Goal: Complete application form

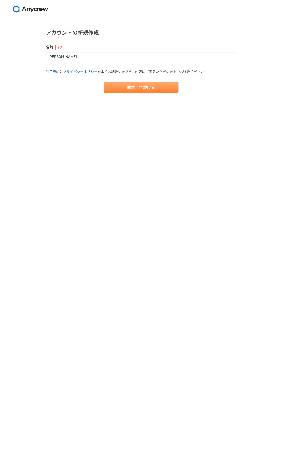
click at [131, 84] on button "同意して続ける" at bounding box center [141, 87] width 74 height 11
select select "13"
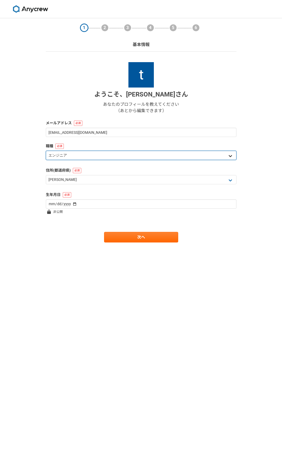
click at [79, 156] on select "エンジニア デザイナー ライター 営業 マーケティング 企画・事業開発 バックオフィス その他" at bounding box center [141, 155] width 191 height 9
select select "7"
click at [46, 151] on select "エンジニア デザイナー ライター 営業 マーケティング 企画・事業開発 バックオフィス その他" at bounding box center [141, 155] width 191 height 9
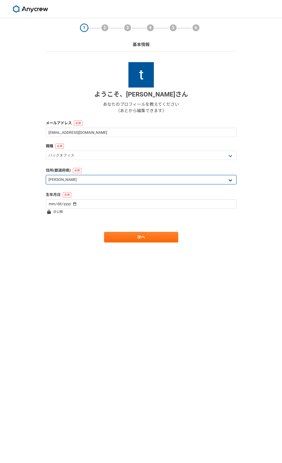
drag, startPoint x: 68, startPoint y: 178, endPoint x: 67, endPoint y: 182, distance: 4.0
click at [68, 178] on select "北海道 青森県 岩手県 宮城県 秋田県 山形県 福島県 茨城県 栃木県 群馬県 埼玉県 千葉県 東京都 神奈川県 新潟県 富山県 石川県 福井県 山梨県 長野…" at bounding box center [141, 179] width 191 height 9
select select "14"
click at [46, 175] on select "北海道 青森県 岩手県 宮城県 秋田県 山形県 福島県 茨城県 栃木県 群馬県 埼玉県 千葉県 東京都 神奈川県 新潟県 富山県 石川県 福井県 山梨県 長野…" at bounding box center [141, 179] width 191 height 9
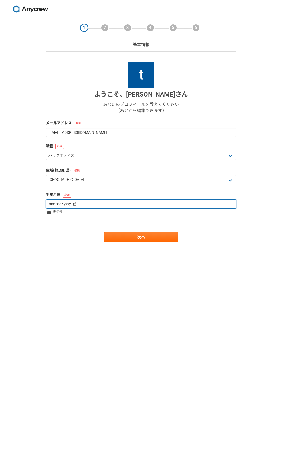
click at [61, 206] on input "date" at bounding box center [141, 204] width 191 height 9
type input "1986-06-16"
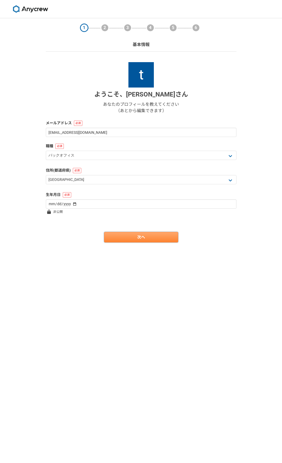
click at [138, 236] on link "次へ" at bounding box center [141, 237] width 74 height 11
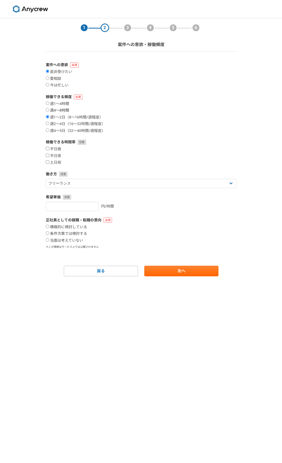
click at [60, 110] on label "週4〜8時間" at bounding box center [57, 110] width 23 height 5
click at [49, 110] on input "週4〜8時間" at bounding box center [47, 109] width 3 height 3
radio input "true"
click at [48, 162] on input "土日祝" at bounding box center [47, 161] width 3 height 3
checkbox input "true"
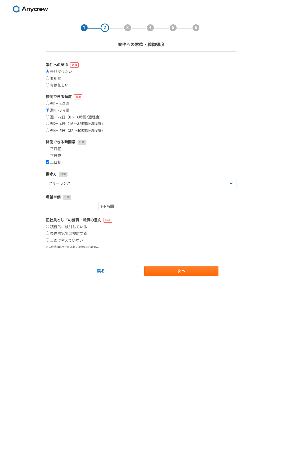
click at [47, 157] on label "平日夜" at bounding box center [53, 156] width 15 height 5
click at [47, 157] on input "平日夜" at bounding box center [47, 155] width 3 height 3
checkbox input "true"
click at [142, 187] on select "フリーランス 副業 その他" at bounding box center [141, 183] width 191 height 9
select select "sidejob"
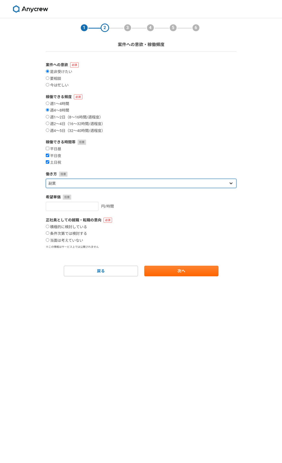
click at [46, 179] on select "フリーランス 副業 その他" at bounding box center [141, 183] width 191 height 9
click at [73, 228] on label "積極的に検討している" at bounding box center [66, 227] width 41 height 5
click at [49, 228] on input "積極的に検討している" at bounding box center [47, 226] width 3 height 3
radio input "true"
click at [57, 233] on label "条件次第では検討する" at bounding box center [66, 234] width 41 height 5
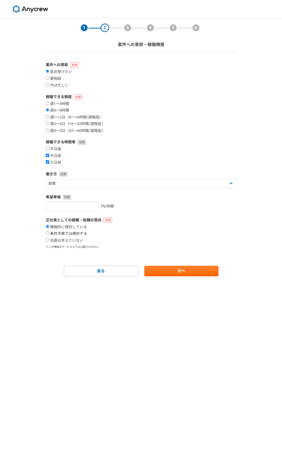
click at [49, 233] on input "条件次第では検討する" at bounding box center [47, 233] width 3 height 3
radio input "true"
click at [169, 271] on link "次へ" at bounding box center [181, 271] width 74 height 11
select select
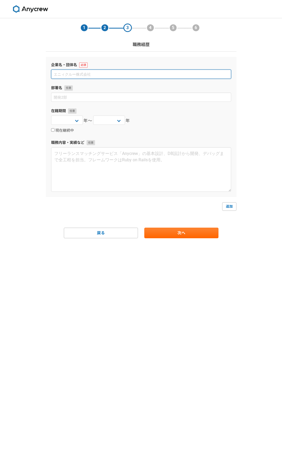
click at [82, 75] on input at bounding box center [141, 74] width 180 height 9
type input "T"
type input "テスコ株式会社"
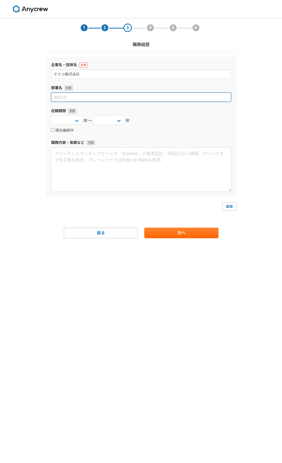
click at [102, 99] on input at bounding box center [141, 97] width 180 height 9
type input "環境事業部"
click at [77, 117] on select "2025 2024 2023 2022 2021 2020 2019 2018 2017 2016 2015 2014 2013 2012 2011 2010…" at bounding box center [67, 120] width 32 height 9
select select "2010"
click at [51, 116] on select "2025 2024 2023 2022 2021 2020 2019 2018 2017 2016 2015 2014 2013 2012 2011 2010…" at bounding box center [67, 120] width 32 height 9
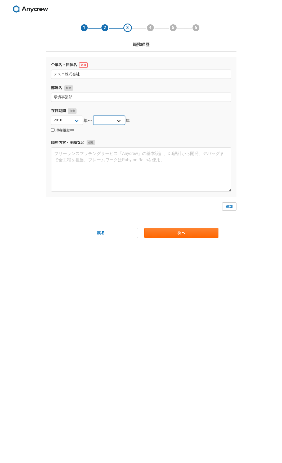
click at [107, 119] on select "2025 2024 2023 2022 2021 2020 2019 2018 2017 2016 2015 2014 2013 2012 2011 2010…" at bounding box center [109, 120] width 32 height 9
click at [93, 116] on select "2025 2024 2023 2022 2021 2020 2019 2018 2017 2016 2015 2014 2013 2012 2011 2010…" at bounding box center [109, 120] width 32 height 9
click at [109, 122] on select "2025 2024 2023 2022 2021 2020 2019 2018 2017 2016 2015 2014 2013 2012 2011 2010…" at bounding box center [109, 120] width 32 height 9
select select "2023"
click at [93, 116] on select "2025 2024 2023 2022 2021 2020 2019 2018 2017 2016 2015 2014 2013 2012 2011 2010…" at bounding box center [109, 120] width 32 height 9
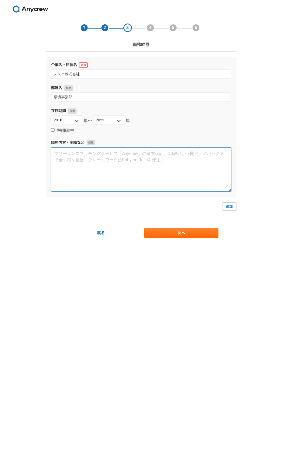
click at [71, 156] on textarea at bounding box center [141, 169] width 180 height 44
paste textarea "【経験と実績】 私はこれまで約14年間、労務を中心に総務・人事・安全衛生に関わる幅広い業務に従事してきました。 実務経験のある業務は以下の通りです。 ・給与・…"
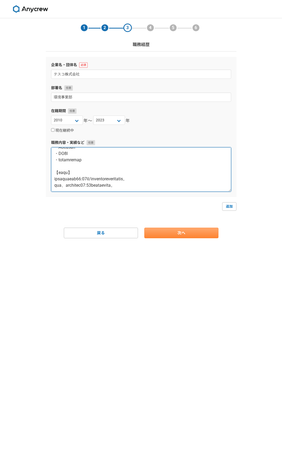
type textarea "【経験と実績】 私はこれまで約14年間、労務を中心に総務・人事・安全衛生に関わる幅広い業務に従事してきました。 実務経験のある業務は以下の通りです。 ・給与・…"
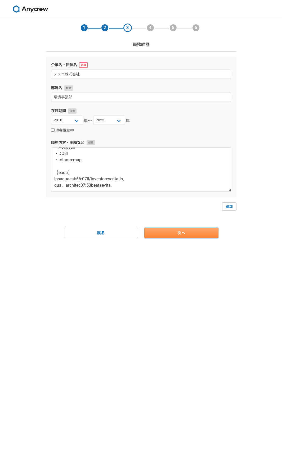
click at [171, 236] on link "次へ" at bounding box center [181, 233] width 74 height 11
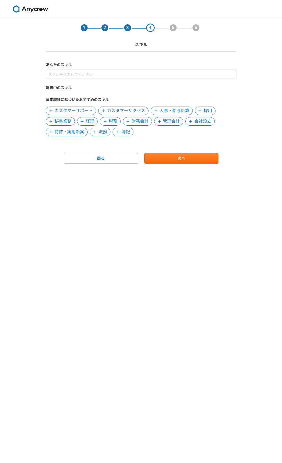
click at [153, 111] on span at bounding box center [156, 111] width 6 height 6
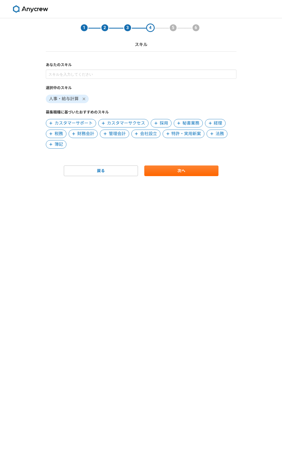
click at [162, 124] on span "採用" at bounding box center [164, 123] width 8 height 6
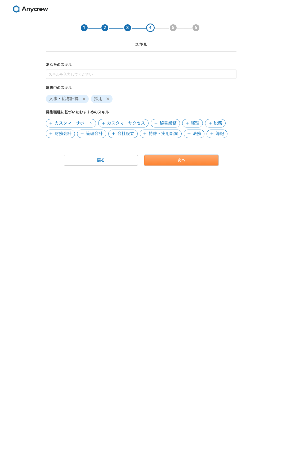
click at [186, 159] on link "次へ" at bounding box center [181, 160] width 74 height 11
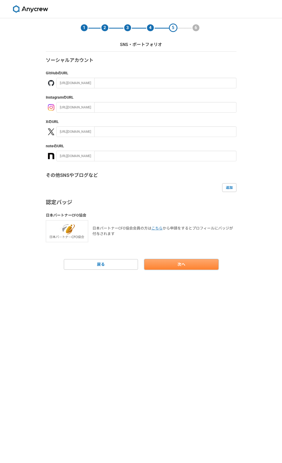
click at [158, 264] on link "次へ" at bounding box center [181, 264] width 74 height 11
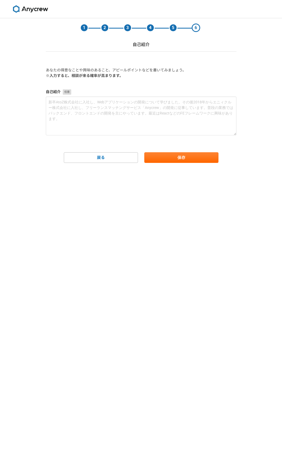
drag, startPoint x: 84, startPoint y: 80, endPoint x: 79, endPoint y: 96, distance: 16.7
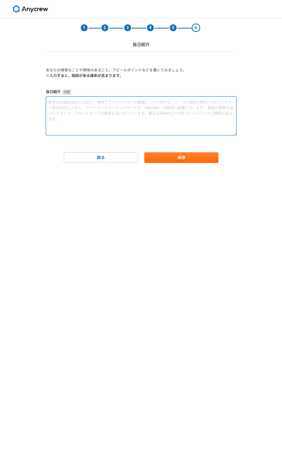
drag, startPoint x: 79, startPoint y: 96, endPoint x: 69, endPoint y: 101, distance: 11.3
paste textarea "【経験と実績】 私はこれまで約14年間、労務を中心に総務・人事・安全衛生に関わる幅広い業務に従事してきました。 実務経験のある業務は以下の通りです。 ・給与・…"
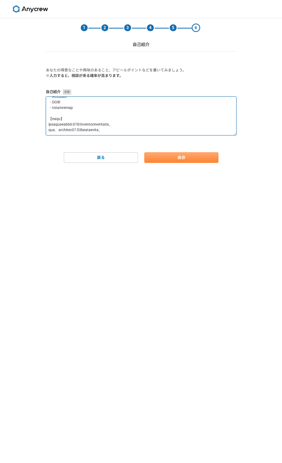
type textarea "【経験と実績】 私はこれまで約14年間、労務を中心に総務・人事・安全衛生に関わる幅広い業務に従事してきました。 実務経験のある業務は以下の通りです。 ・給与・…"
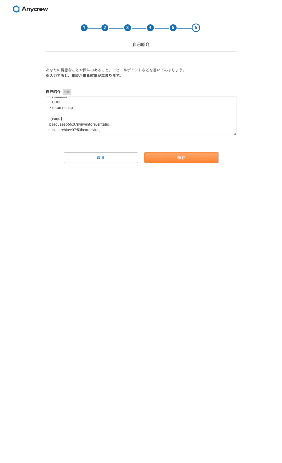
click at [162, 154] on button "保存" at bounding box center [181, 157] width 74 height 11
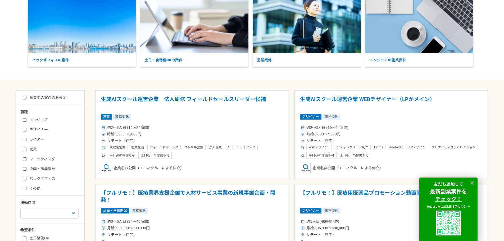
scroll to position [53, 0]
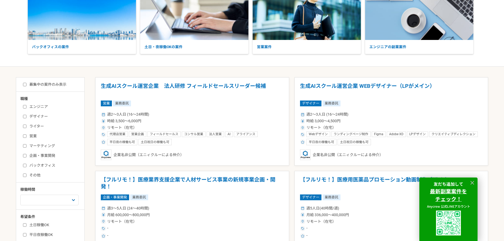
click at [35, 166] on label "バックオフィス" at bounding box center [53, 166] width 61 height 6
click at [26, 166] on input "バックオフィス" at bounding box center [24, 165] width 3 height 3
checkbox input "true"
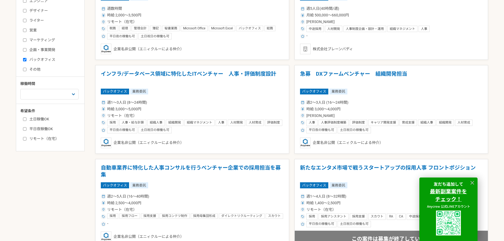
scroll to position [106, 0]
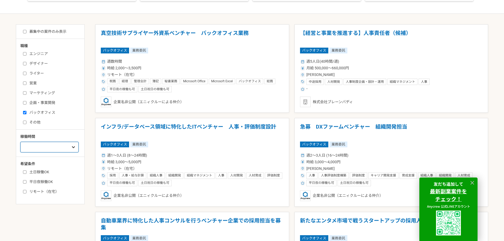
click at [56, 147] on select "週1人日（8時間）以下 週2人日（16時間）以下 週3人日（24時間）以下 週4人日（32時間）以下 週5人日（40時間）以下" at bounding box center [49, 147] width 58 height 11
select select "2"
click at [20, 142] on select "週1人日（8時間）以下 週2人日（16時間）以下 週3人日（24時間）以下 週4人日（32時間）以下 週5人日（40時間）以下" at bounding box center [49, 147] width 58 height 11
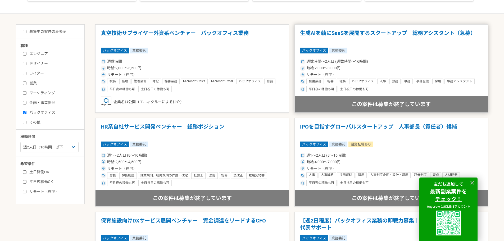
click at [426, 34] on h1 "生成AIを軸にSaaSを展開するスタートアップ　総務アシスタント（急募）" at bounding box center [391, 36] width 183 height 13
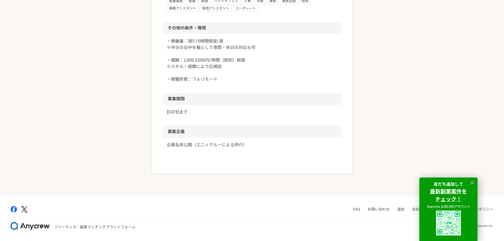
scroll to position [609, 0]
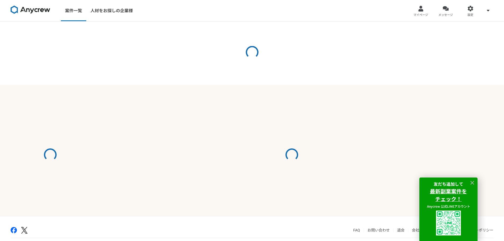
select select "2"
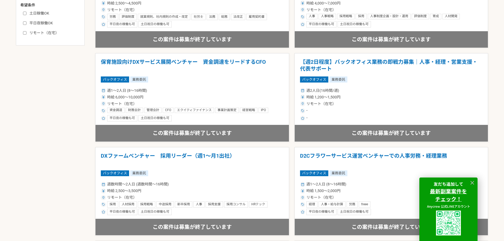
scroll to position [291, 0]
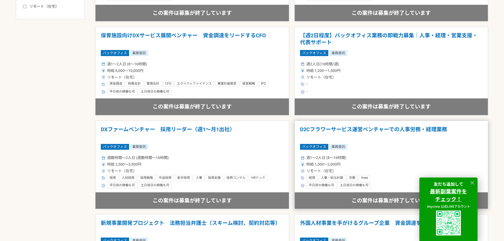
click at [341, 129] on h1 "D2Cフラワーサービス運営ベンチャーでの人事労務・経理業務" at bounding box center [391, 132] width 183 height 13
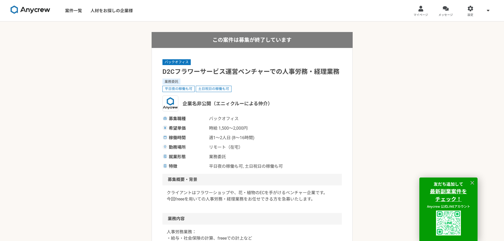
drag, startPoint x: 214, startPoint y: 166, endPoint x: 210, endPoint y: 165, distance: 4.6
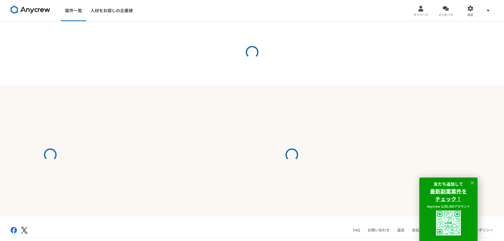
select select "2"
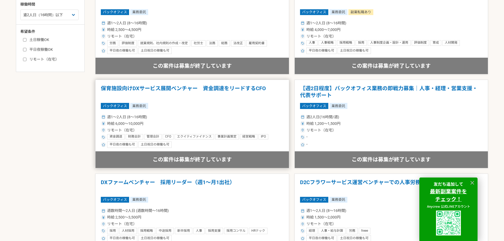
scroll to position [79, 0]
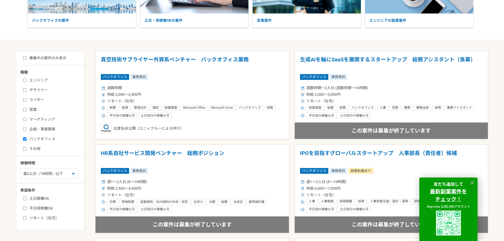
click at [33, 57] on label "募集中の案件のみ表示" at bounding box center [44, 58] width 43 height 6
click at [26, 57] on input "募集中の案件のみ表示" at bounding box center [24, 57] width 3 height 3
checkbox input "true"
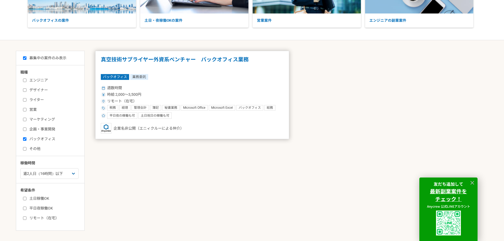
click at [210, 66] on h1 "真空技術サプライヤー外資系ベンチャー　バックオフィス業務" at bounding box center [192, 62] width 183 height 13
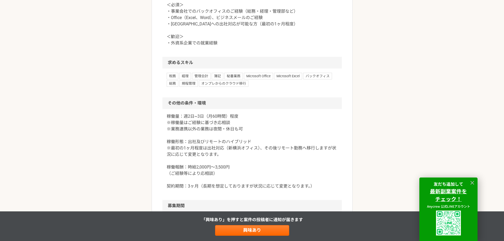
scroll to position [503, 0]
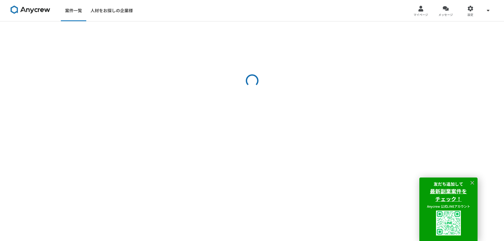
select select "2"
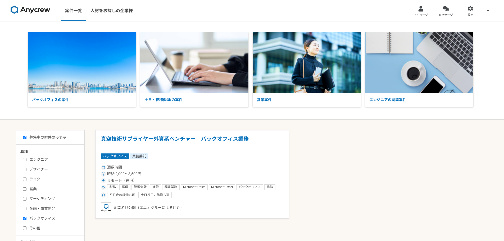
select select "2"
click at [471, 11] on div at bounding box center [471, 9] width 6 height 6
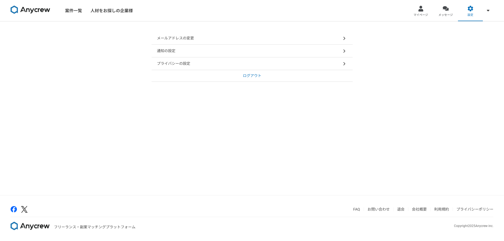
click at [402, 210] on link "退会" at bounding box center [400, 209] width 7 height 4
